Goal: Navigation & Orientation: Find specific page/section

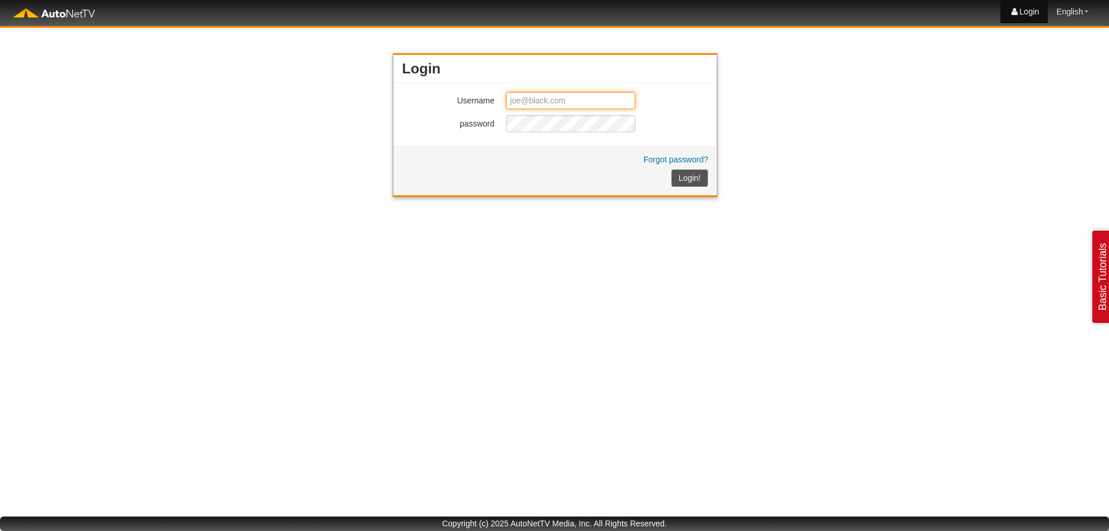
type input "[EMAIL_ADDRESS][DOMAIN_NAME]"
click at [689, 176] on span "Forgot password? Login!" at bounding box center [675, 170] width 65 height 31
click at [687, 181] on button "Login!" at bounding box center [689, 177] width 37 height 17
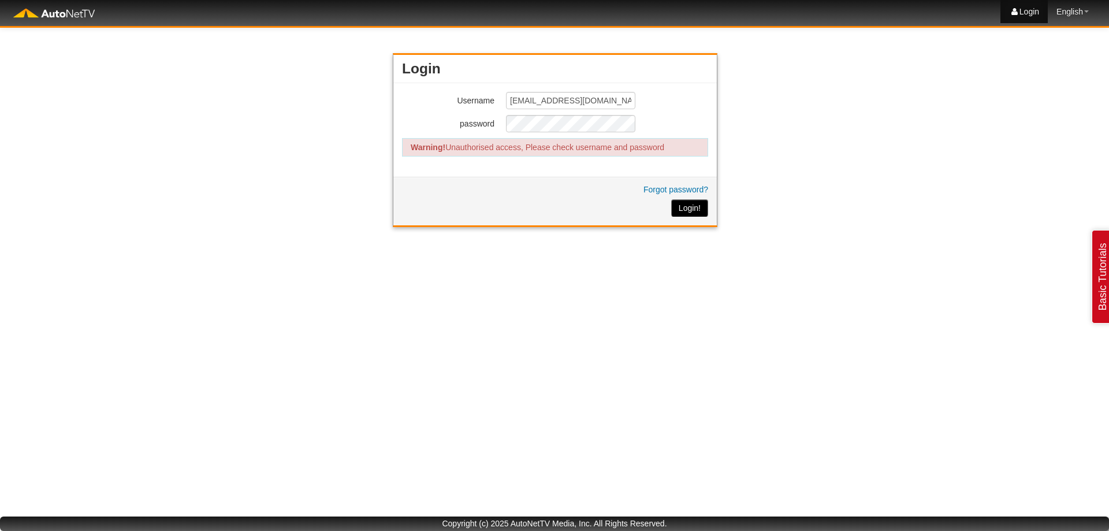
click at [680, 206] on button "Login!" at bounding box center [689, 207] width 37 height 17
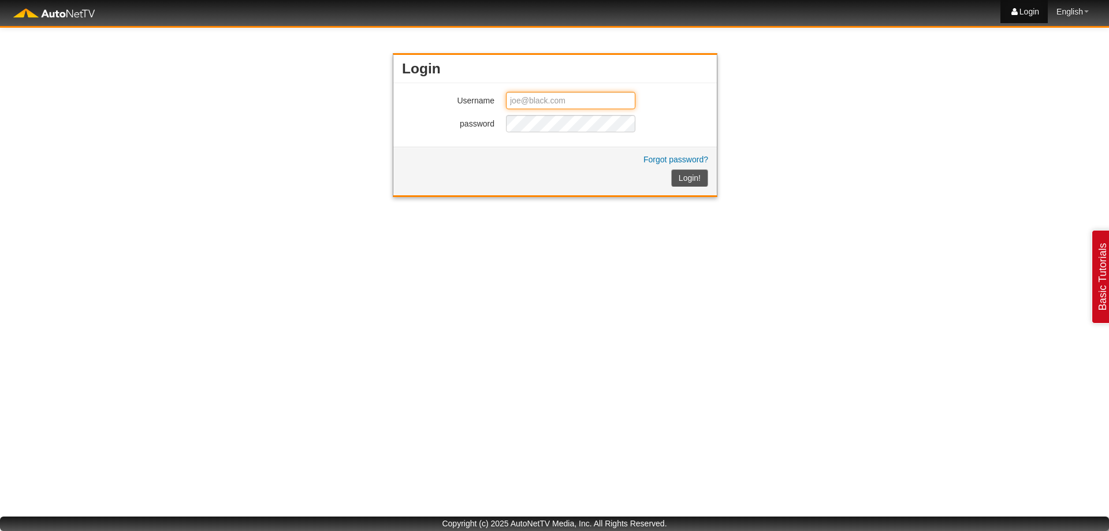
type input "[EMAIL_ADDRESS][DOMAIN_NAME]"
click at [696, 177] on button "Login!" at bounding box center [689, 177] width 37 height 17
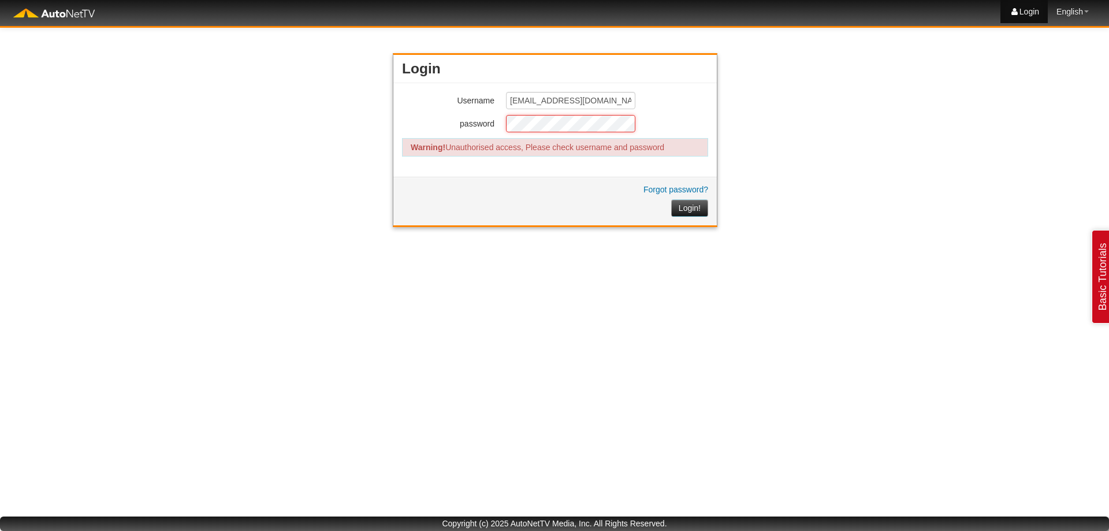
click at [483, 124] on div "password" at bounding box center [555, 123] width 306 height 17
click at [695, 207] on button "Login!" at bounding box center [689, 207] width 37 height 17
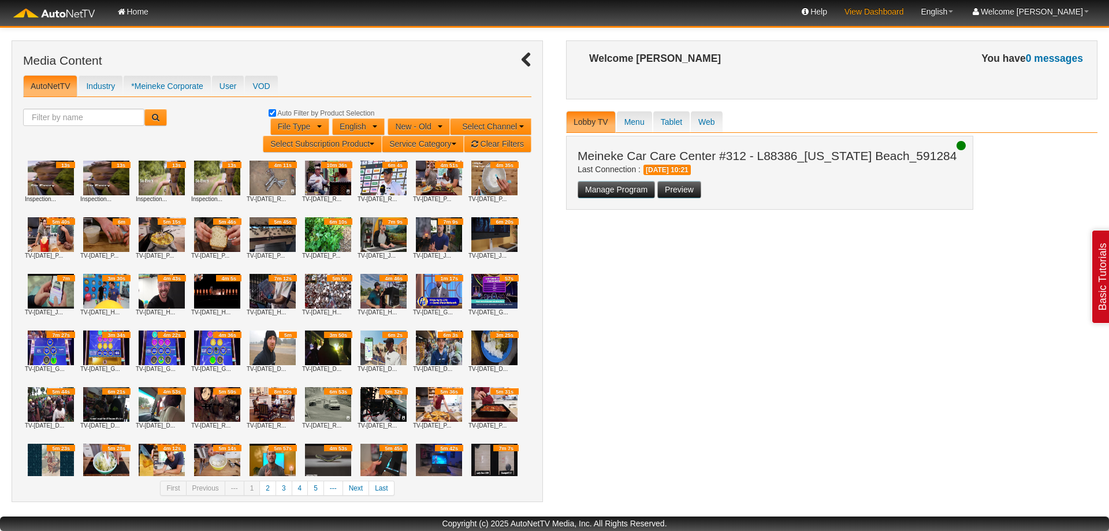
click at [912, 12] on link "View Dashboard" at bounding box center [874, 11] width 76 height 23
click at [130, 12] on link "Home" at bounding box center [132, 11] width 49 height 23
click at [124, 9] on icon at bounding box center [122, 12] width 10 height 8
click at [903, 9] on link "View Dashboard" at bounding box center [874, 11] width 76 height 23
